Goal: Task Accomplishment & Management: Use online tool/utility

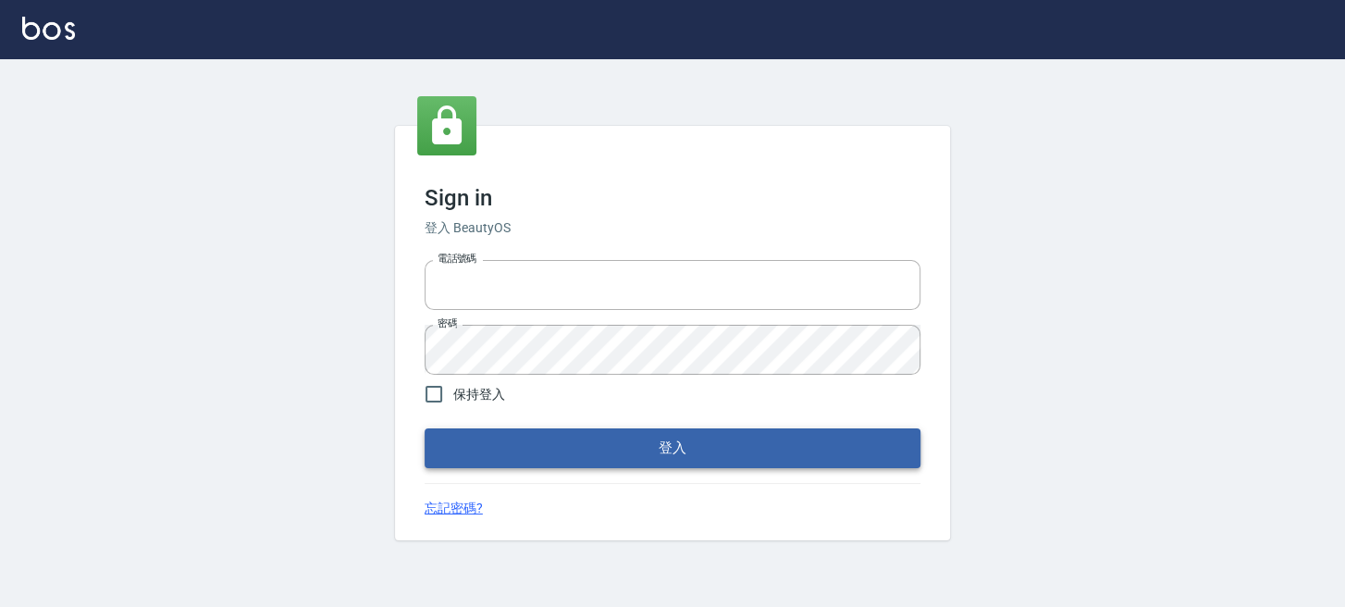
type input "0289832082"
click at [822, 448] on button "登入" at bounding box center [673, 447] width 496 height 39
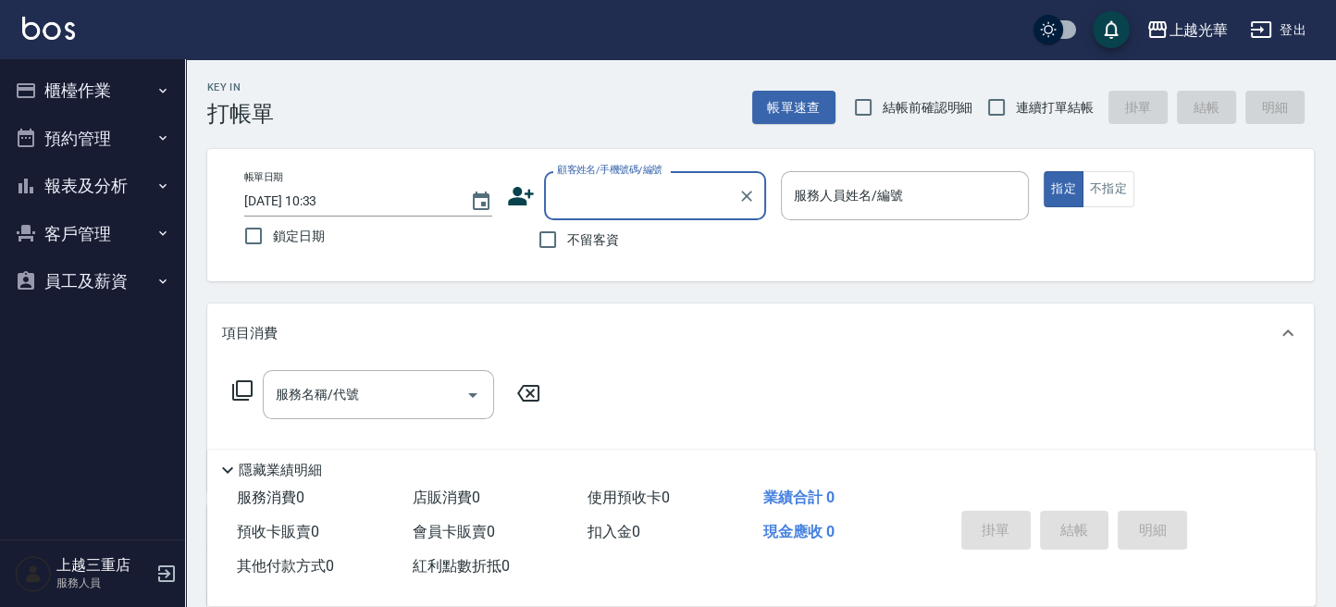
click at [164, 93] on icon "button" at bounding box center [162, 90] width 15 height 15
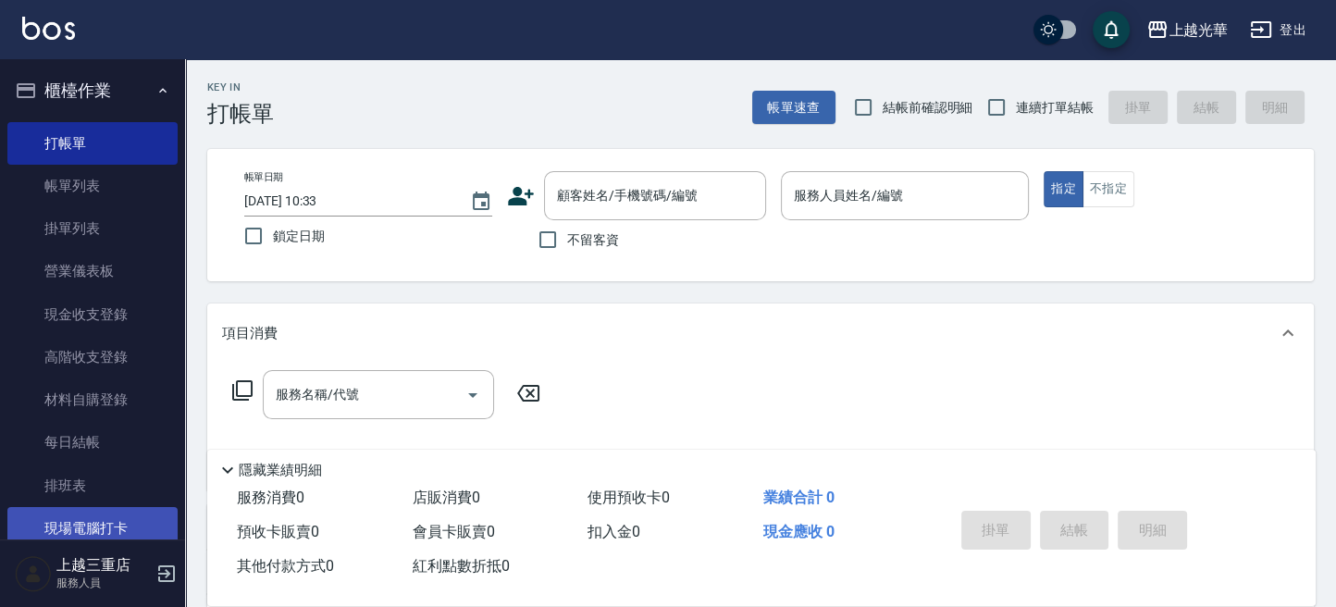
click at [80, 526] on link "現場電腦打卡" at bounding box center [92, 528] width 170 height 43
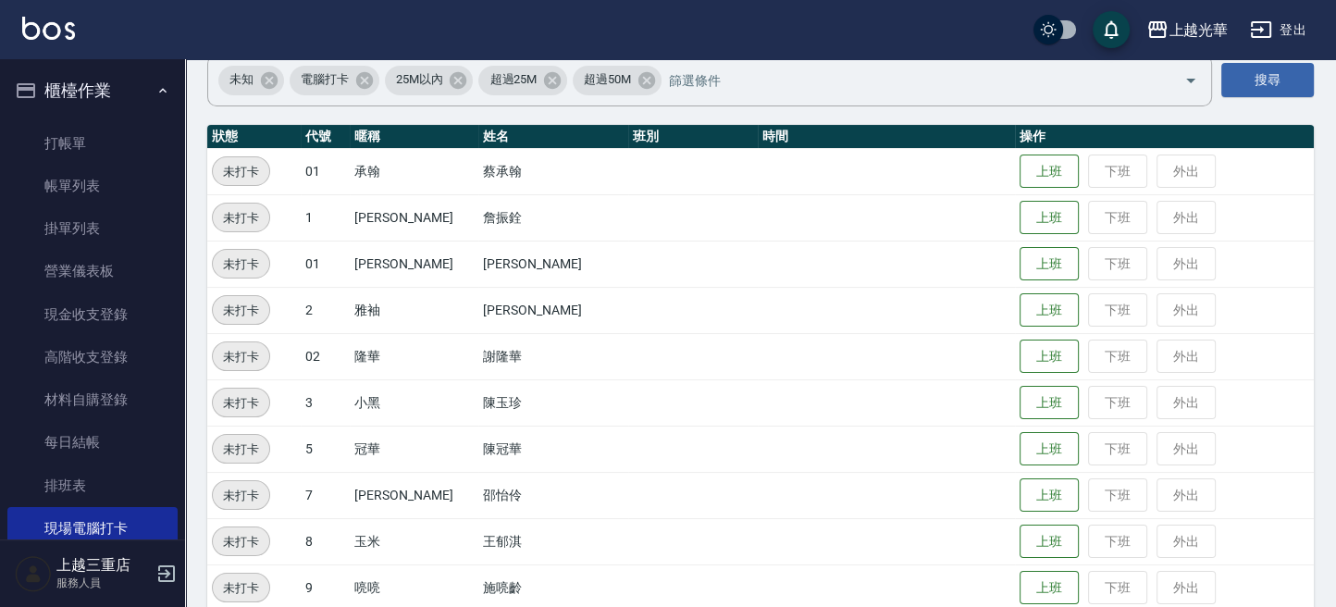
scroll to position [123, 0]
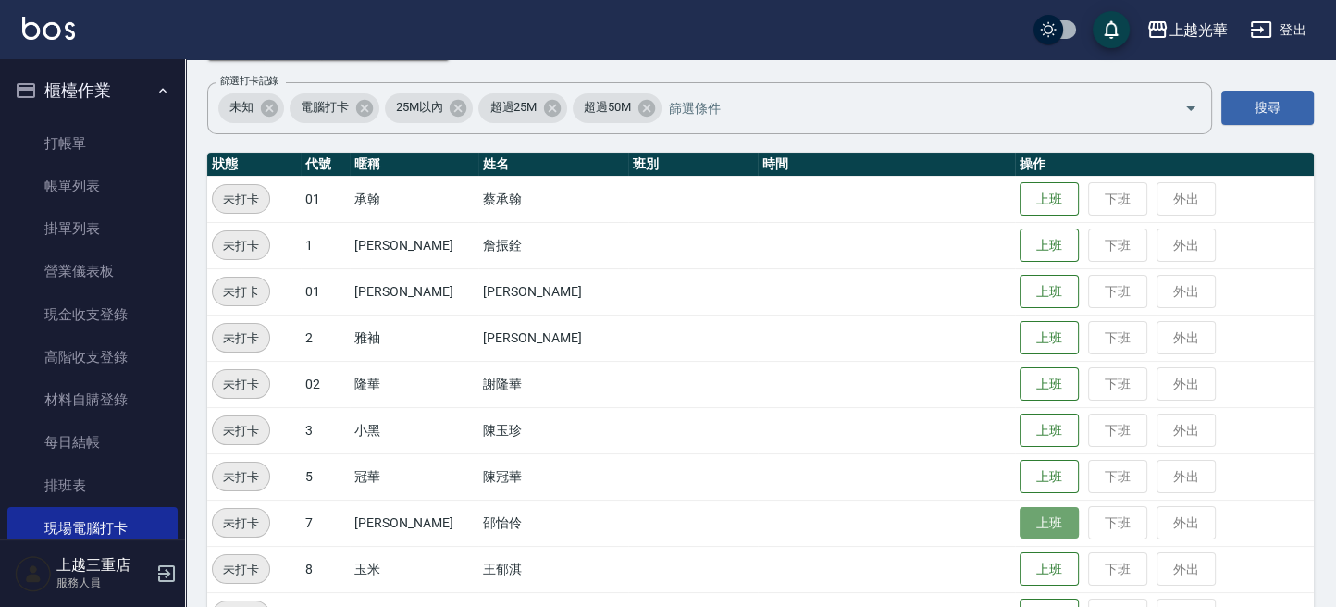
click at [1030, 516] on button "上班" at bounding box center [1049, 523] width 59 height 32
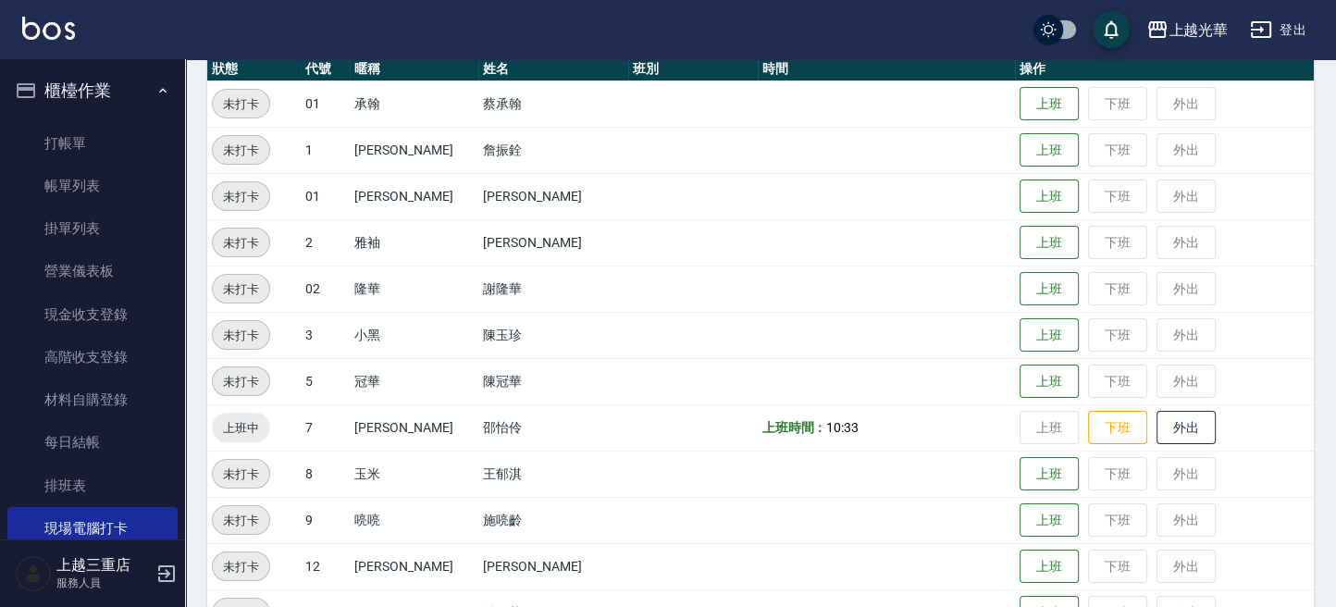
scroll to position [246, 0]
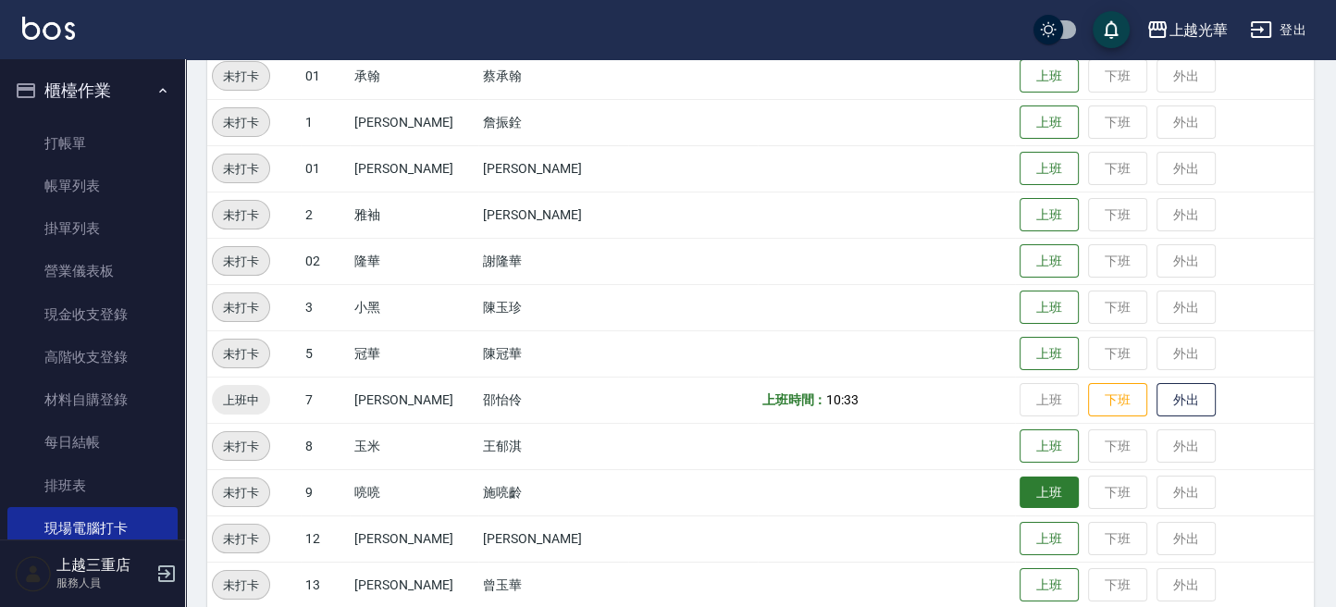
click at [1020, 494] on button "上班" at bounding box center [1049, 492] width 59 height 32
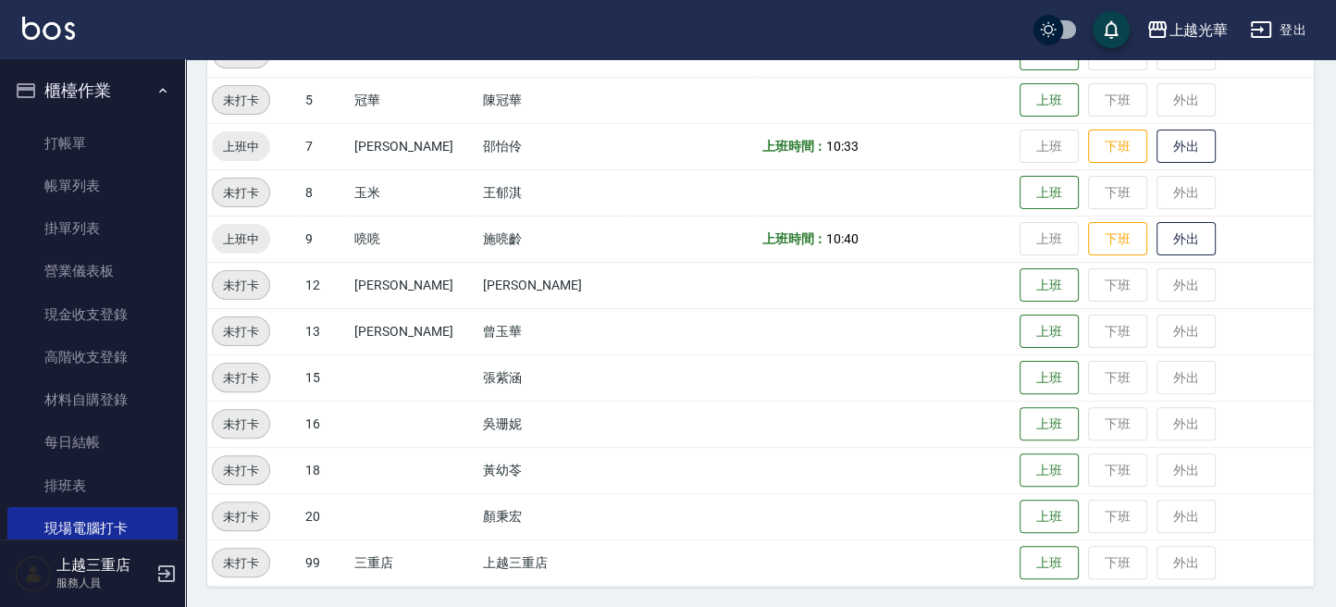
scroll to position [500, 0]
drag, startPoint x: 1033, startPoint y: 508, endPoint x: 1045, endPoint y: 511, distance: 11.4
click at [1045, 511] on button "上班" at bounding box center [1049, 517] width 59 height 32
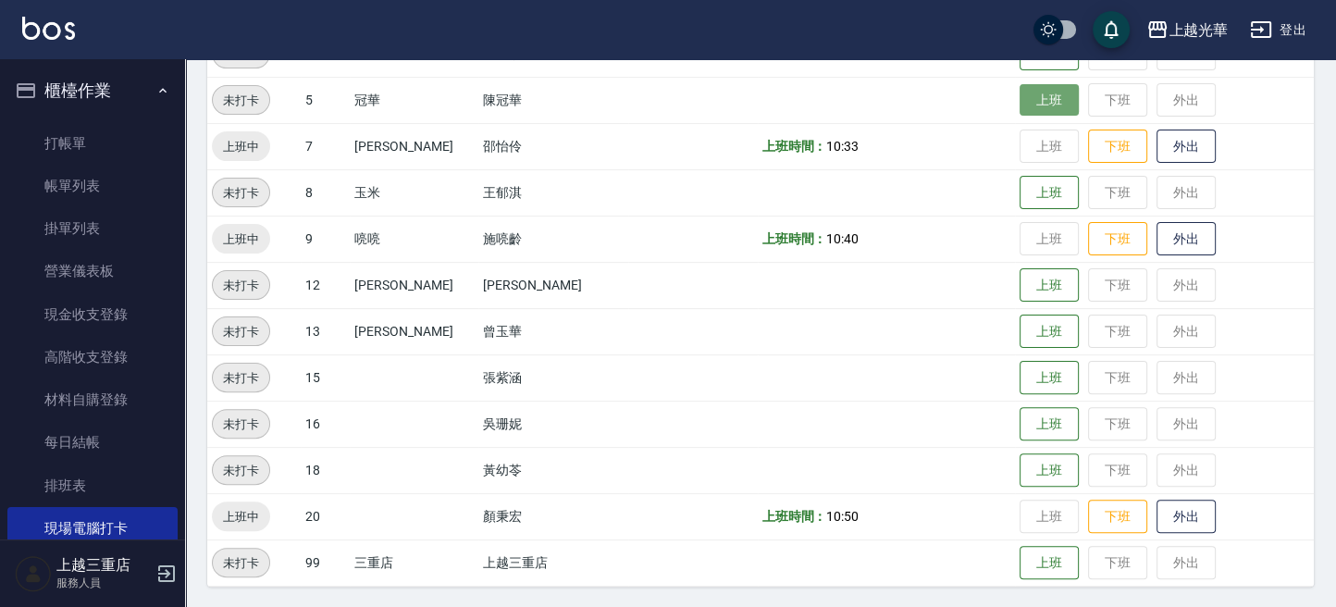
click at [1038, 96] on button "上班" at bounding box center [1049, 100] width 59 height 32
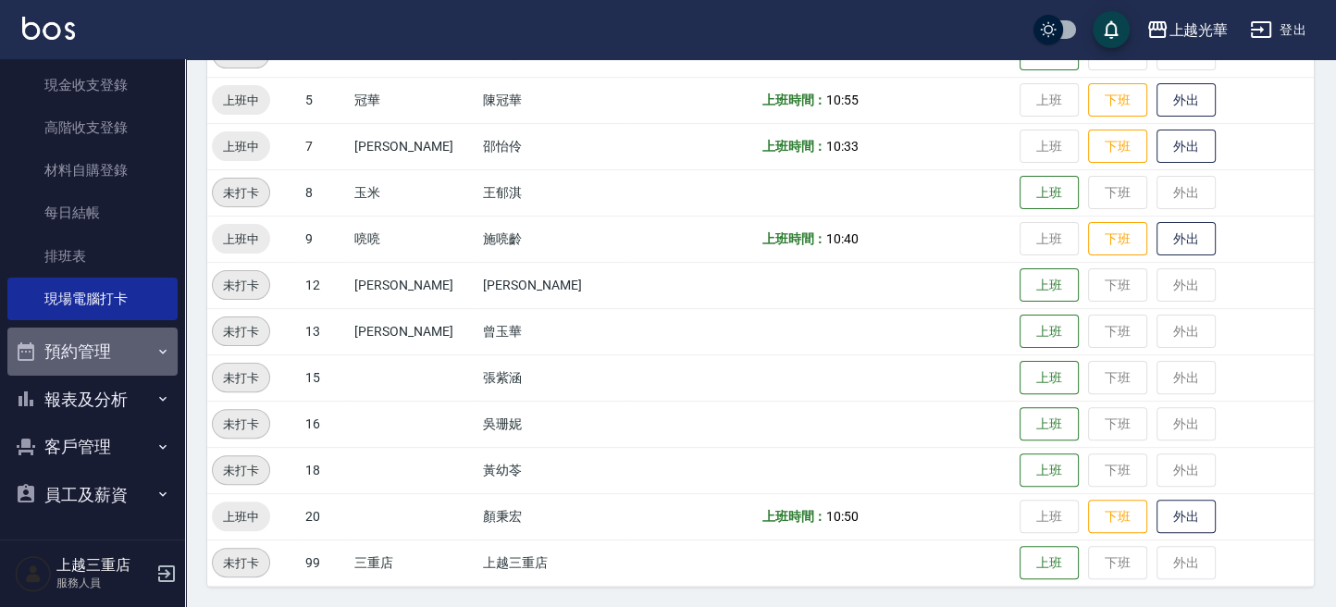
click at [111, 347] on button "預約管理" at bounding box center [92, 352] width 170 height 48
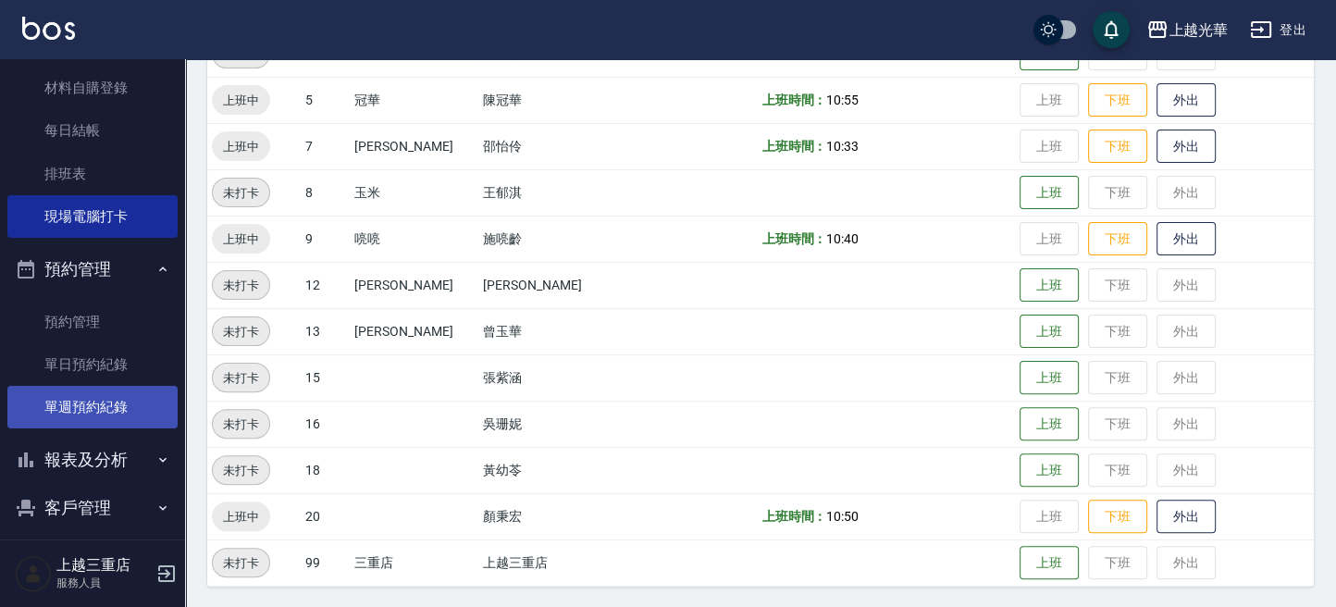
scroll to position [373, 0]
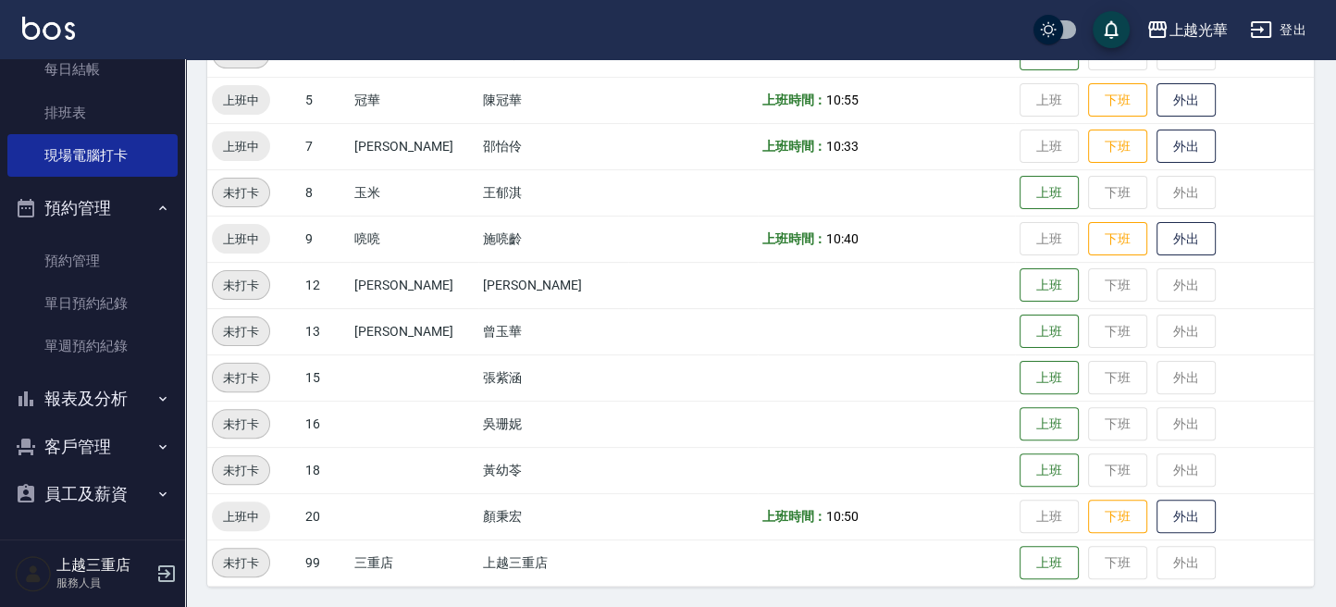
click at [127, 395] on button "報表及分析" at bounding box center [92, 399] width 170 height 48
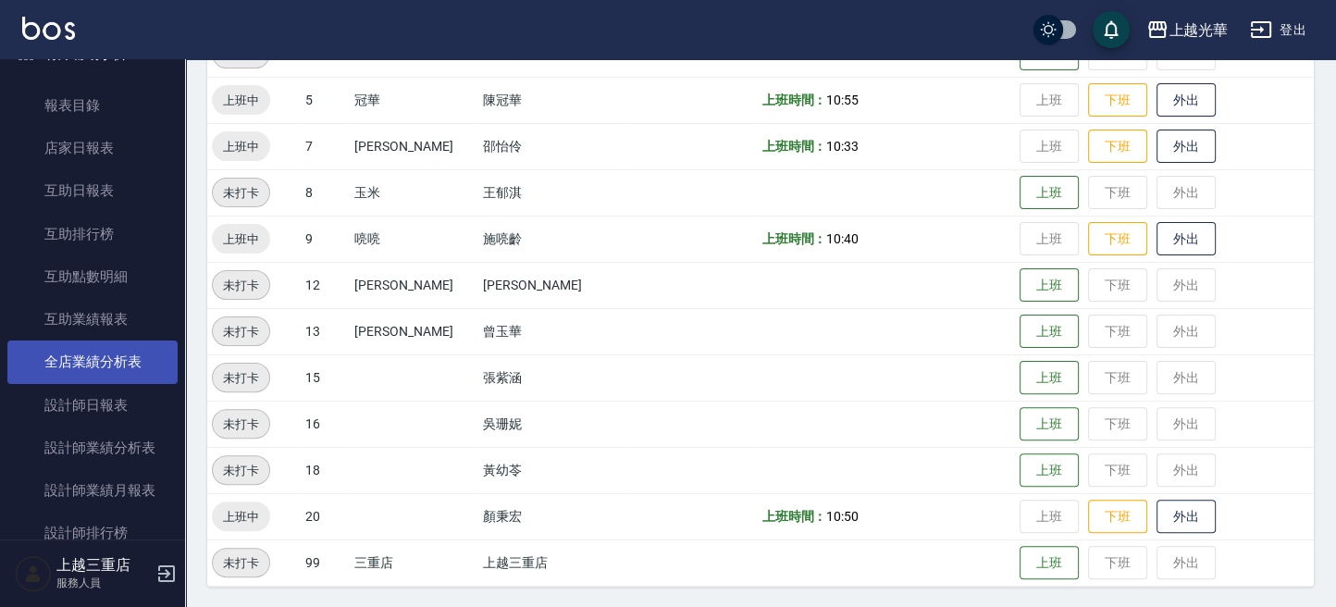
scroll to position [866, 0]
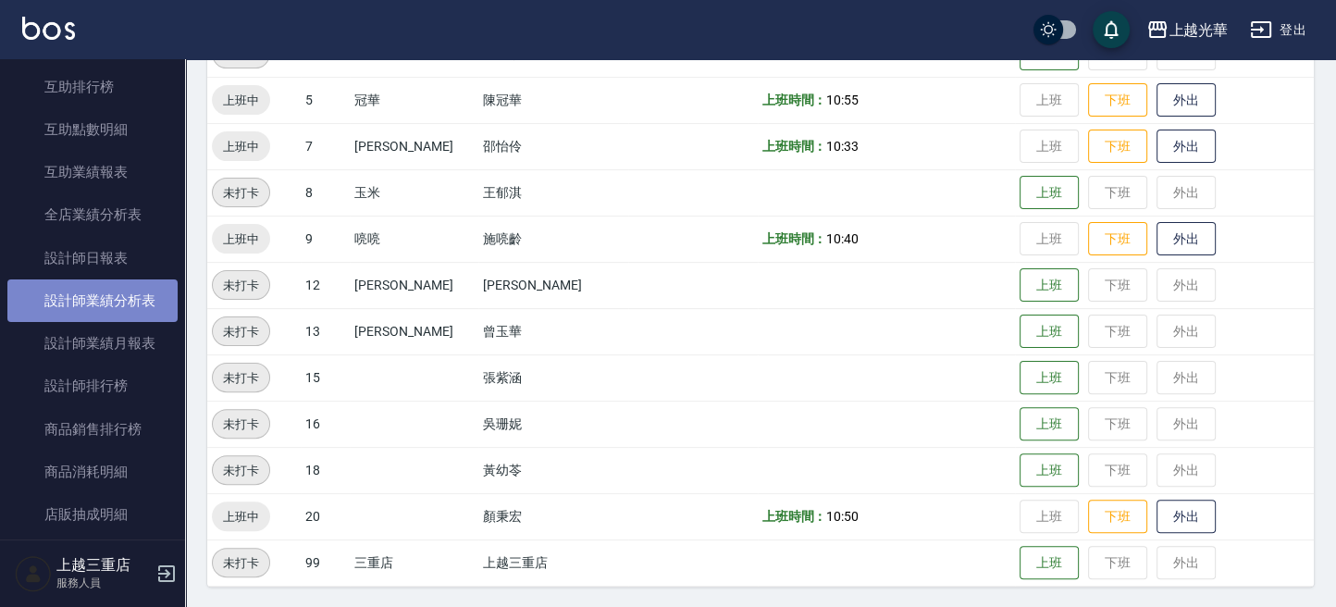
click at [129, 294] on link "設計師業績分析表" at bounding box center [92, 300] width 170 height 43
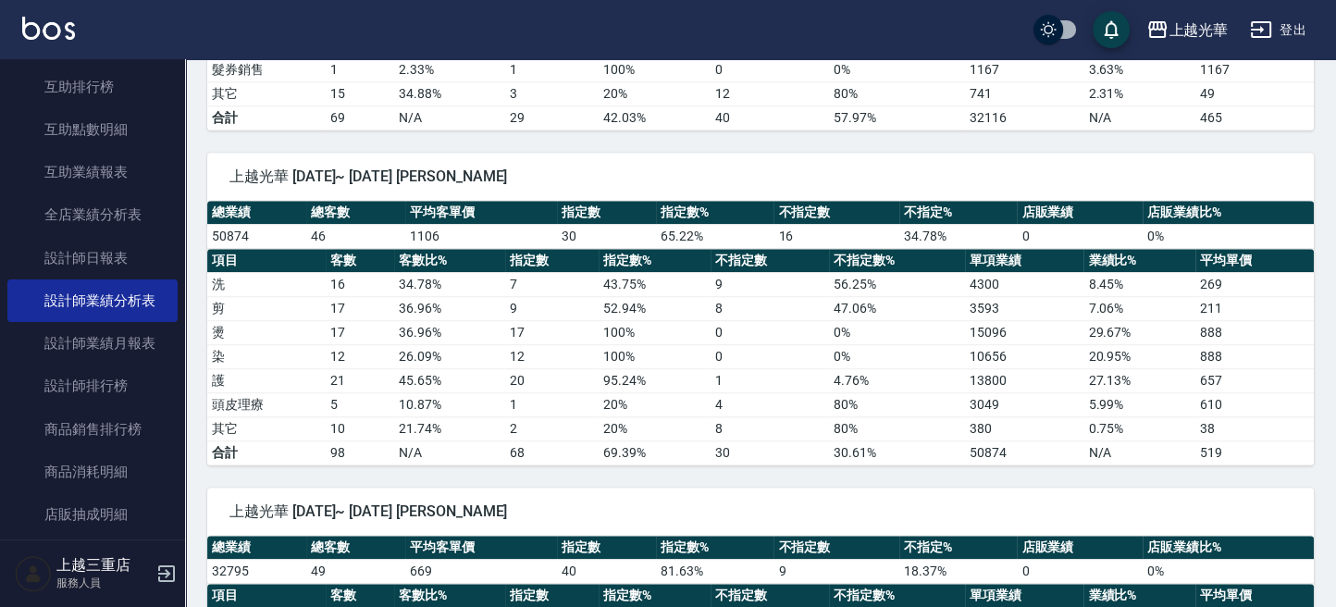
scroll to position [1603, 0]
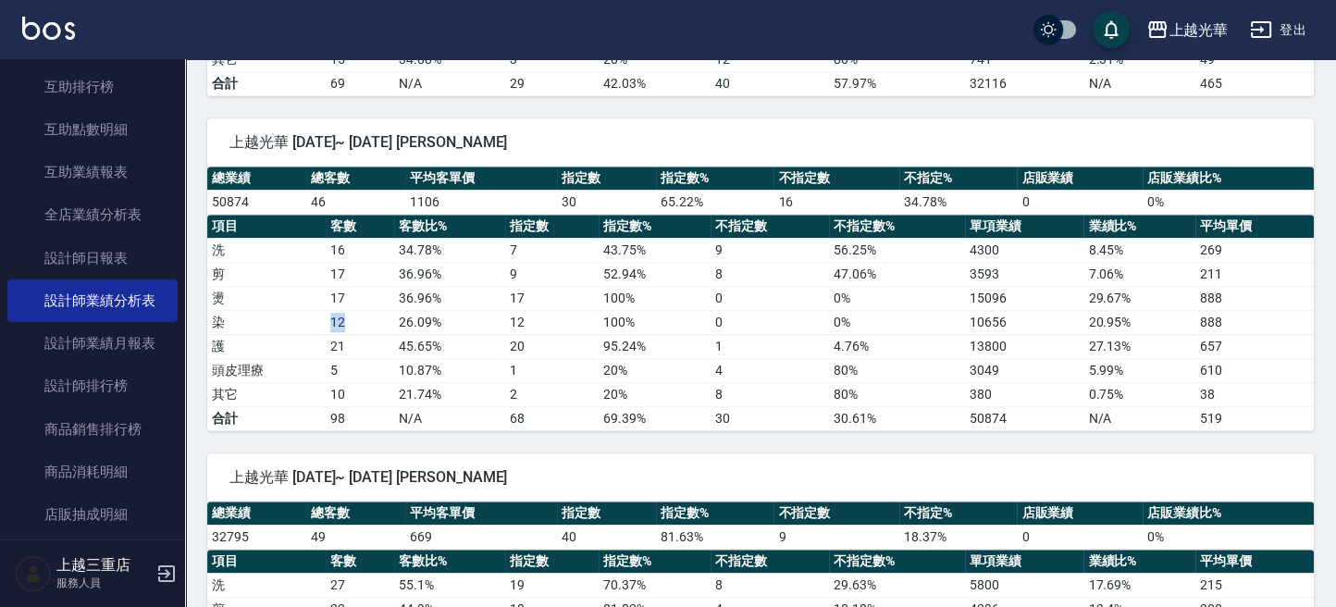
drag, startPoint x: 328, startPoint y: 314, endPoint x: 344, endPoint y: 319, distance: 16.7
click at [344, 319] on td "12" at bounding box center [360, 322] width 68 height 24
click at [363, 334] on td "21" at bounding box center [360, 346] width 68 height 24
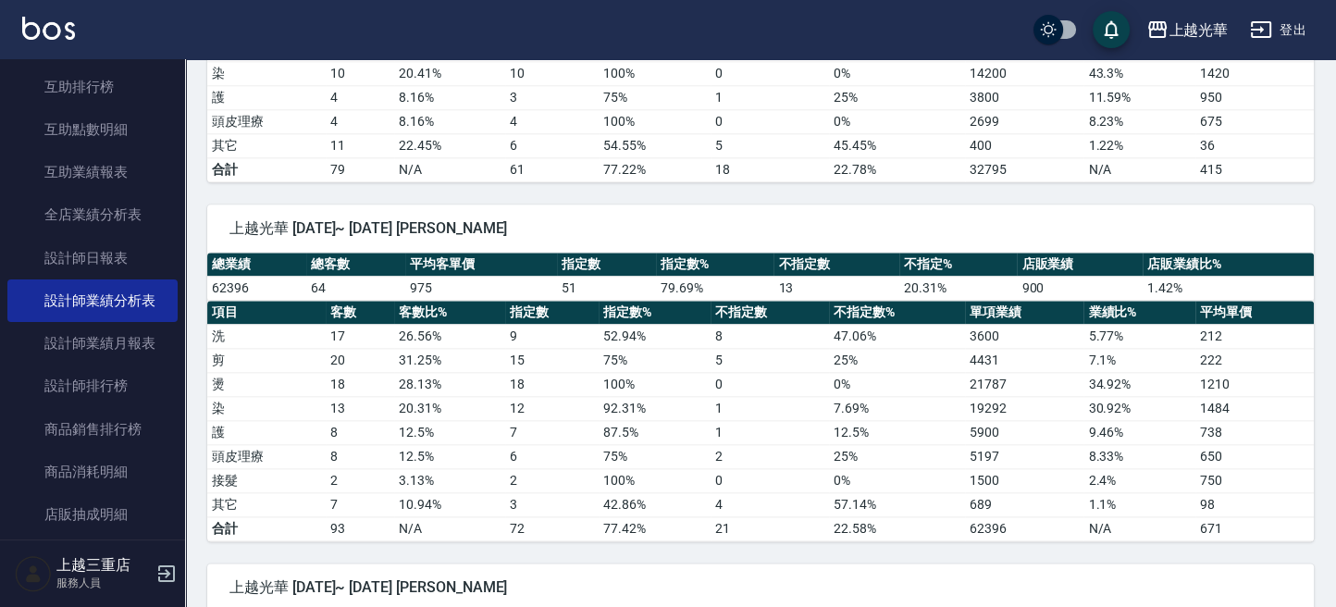
scroll to position [2221, 0]
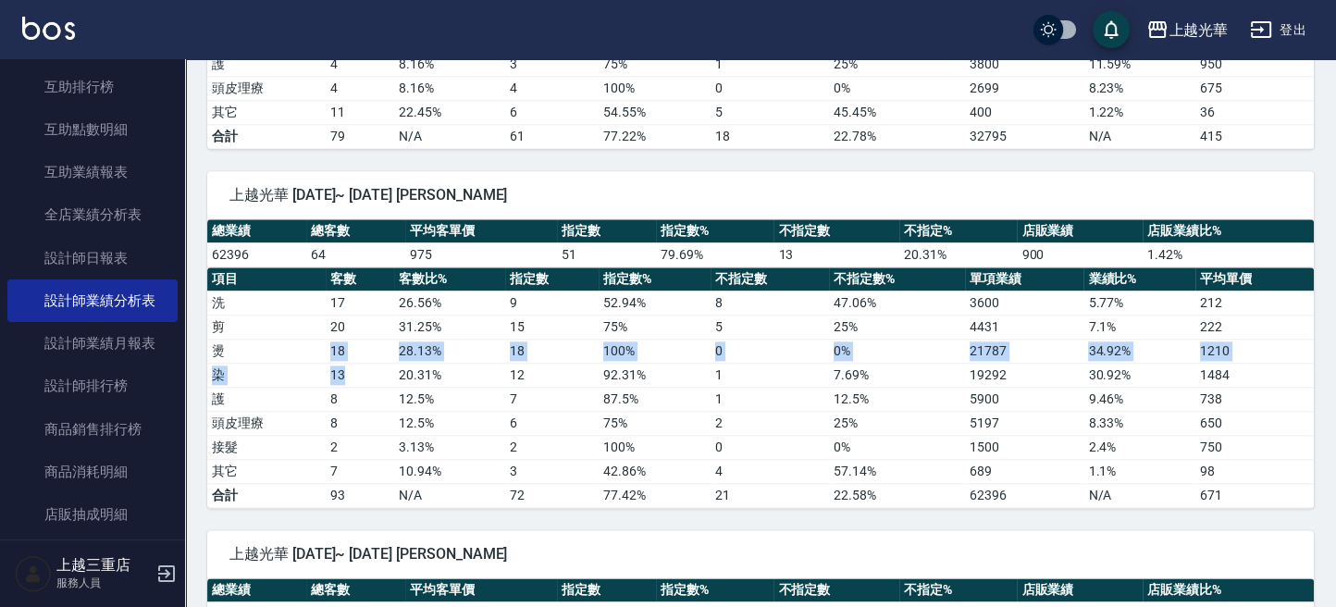
drag, startPoint x: 325, startPoint y: 333, endPoint x: 350, endPoint y: 353, distance: 31.6
click at [342, 349] on tbody "洗 17 26.56 % 9 52.94 % 8 47.06 % 3600 5.77 % 212 剪 20 31.25 % 15 75 % 5 25 % 44…" at bounding box center [760, 399] width 1107 height 217
click at [353, 363] on td "13" at bounding box center [360, 375] width 68 height 24
drag, startPoint x: 331, startPoint y: 335, endPoint x: 347, endPoint y: 357, distance: 27.2
click at [347, 356] on tbody "洗 17 26.56 % 9 52.94 % 8 47.06 % 3600 5.77 % 212 剪 20 31.25 % 15 75 % 5 25 % 44…" at bounding box center [760, 399] width 1107 height 217
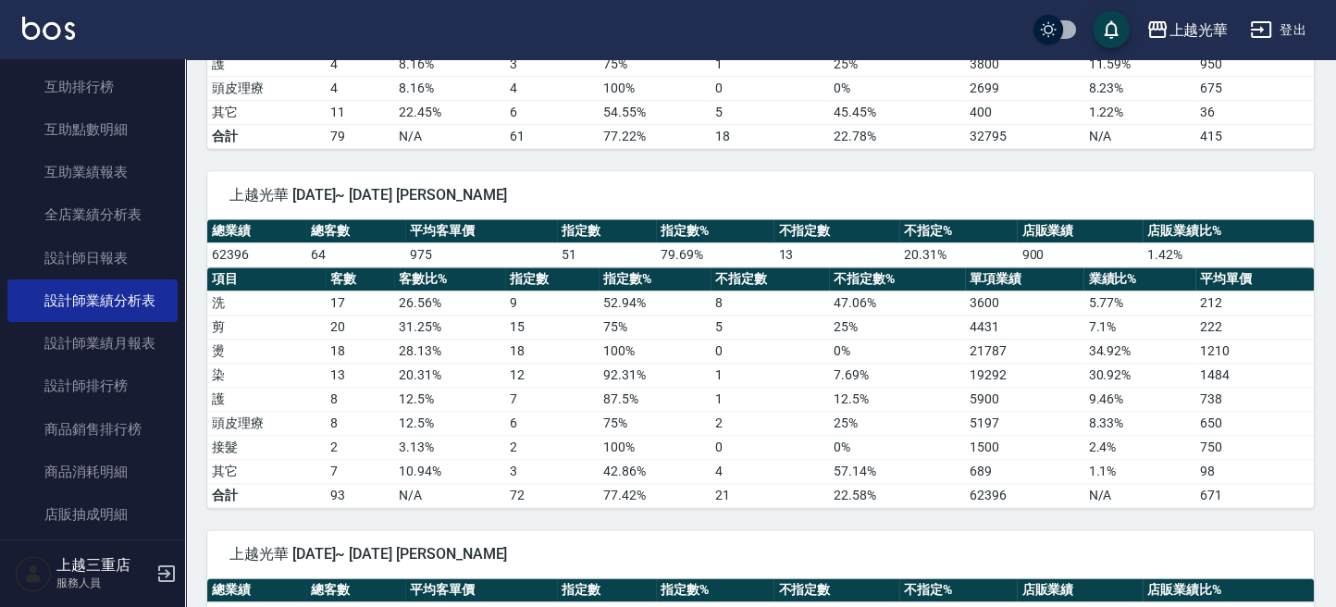
click at [373, 387] on td "8" at bounding box center [360, 399] width 68 height 24
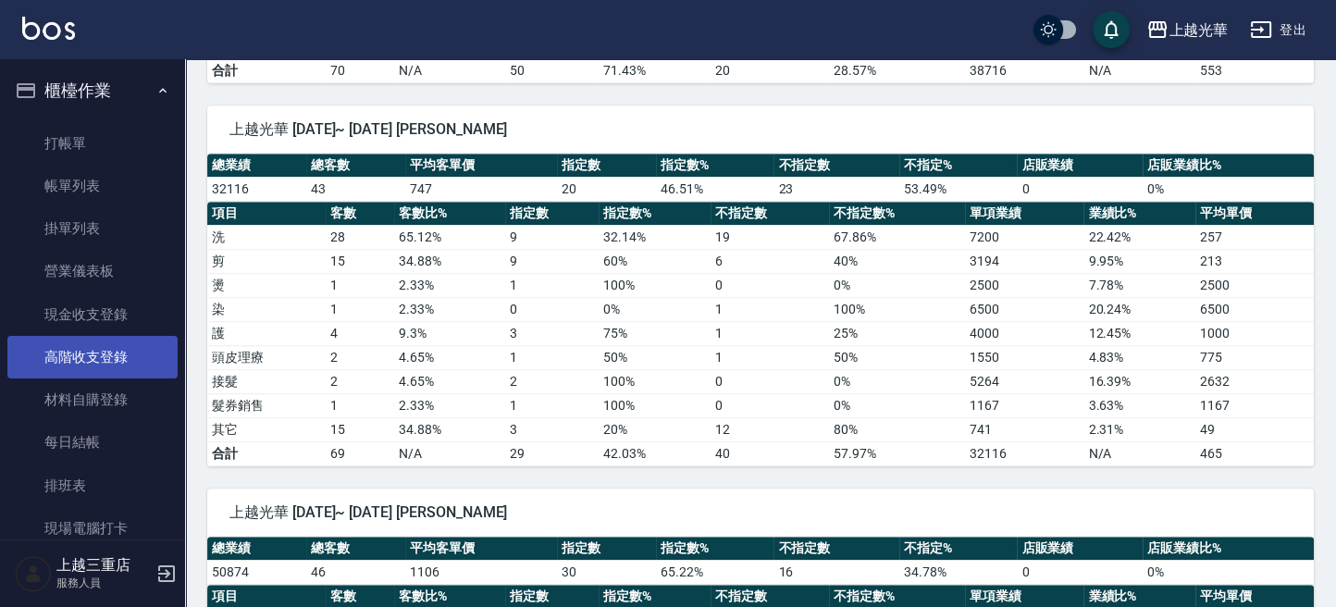
scroll to position [246, 0]
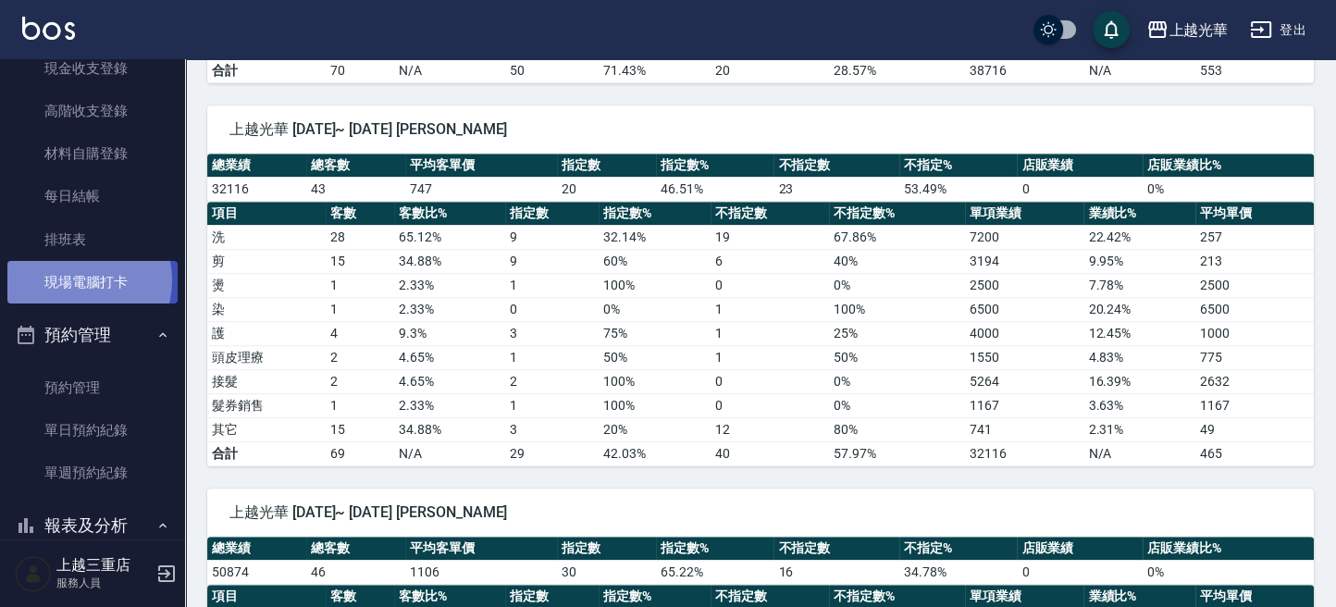
click at [74, 279] on link "現場電腦打卡" at bounding box center [92, 282] width 170 height 43
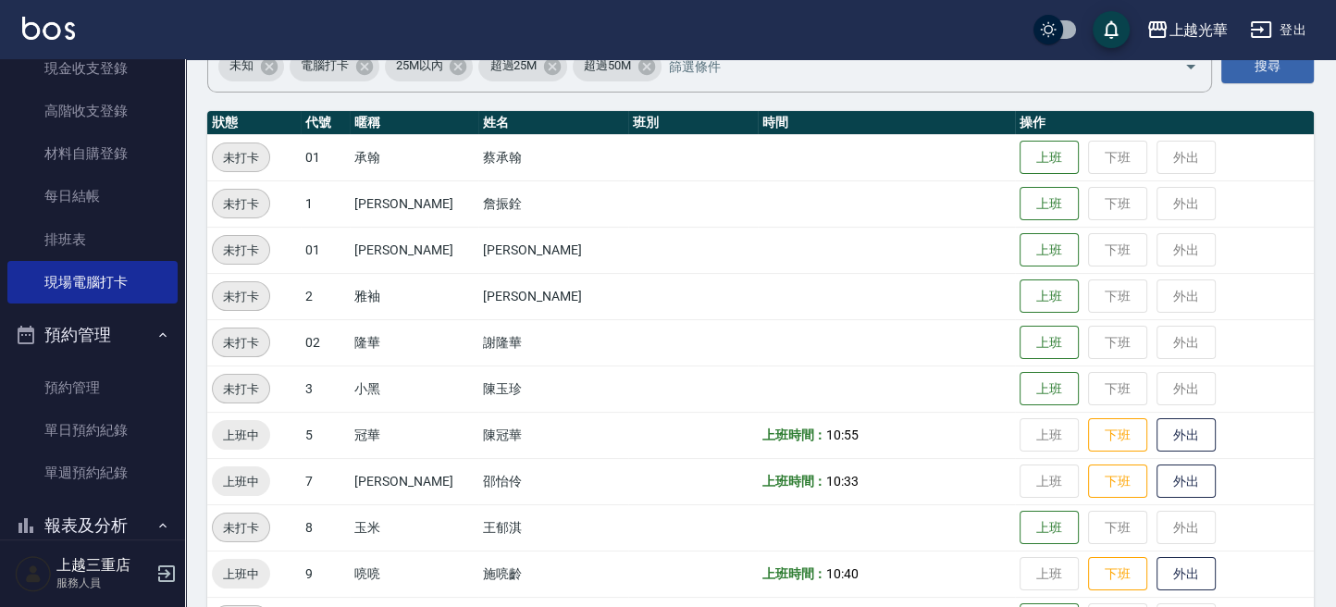
scroll to position [246, 0]
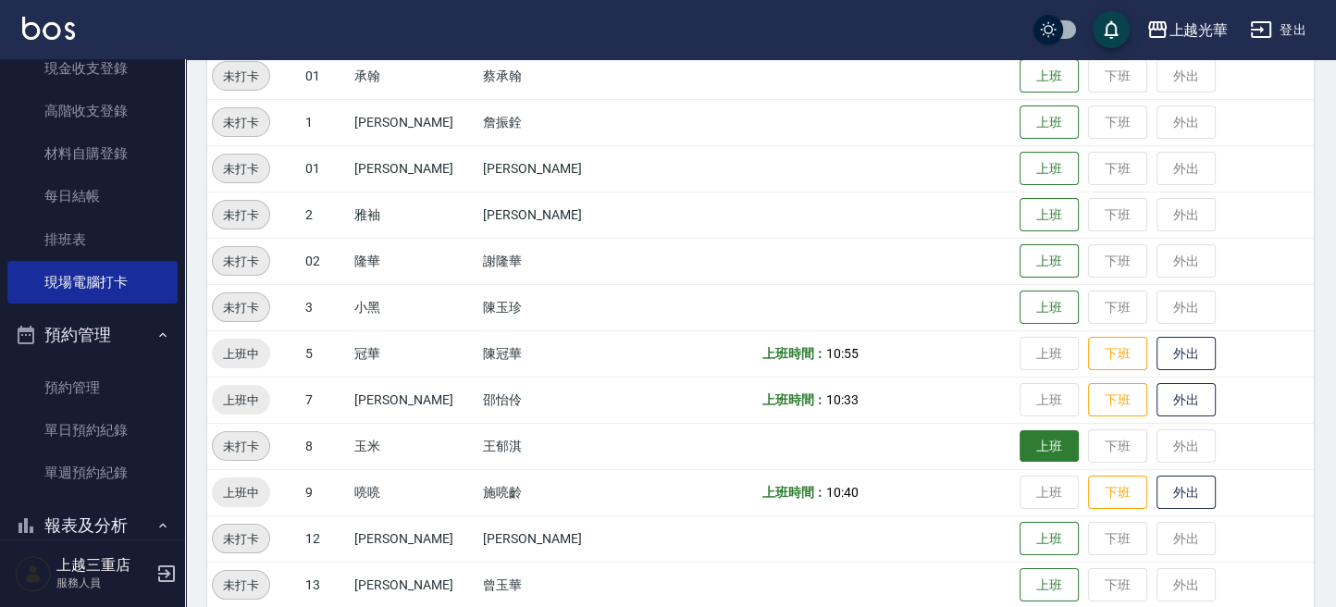
click at [1025, 453] on button "上班" at bounding box center [1049, 446] width 59 height 32
